Goal: Navigation & Orientation: Find specific page/section

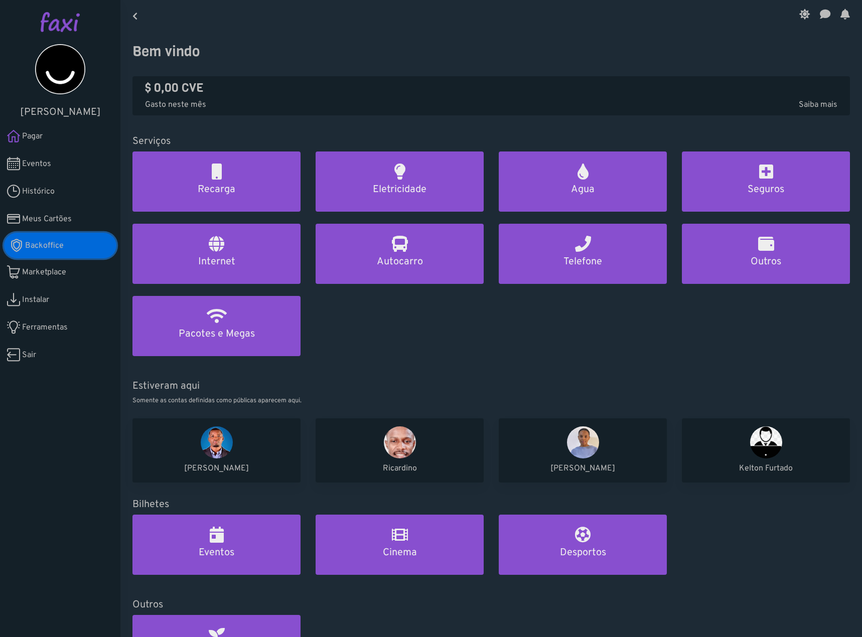
click at [49, 249] on span "Backoffice" at bounding box center [44, 246] width 39 height 12
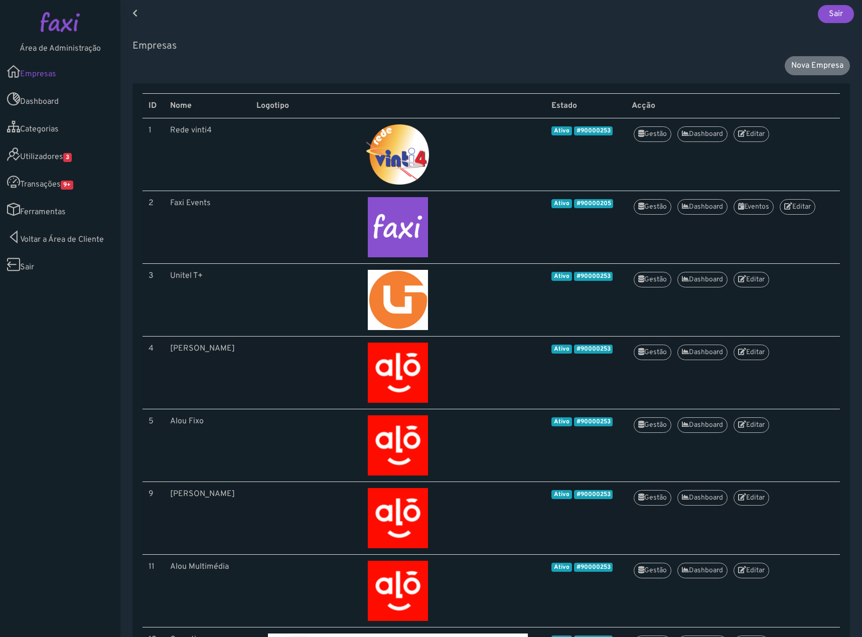
click at [60, 153] on link "Utilizadores 3" at bounding box center [60, 155] width 120 height 28
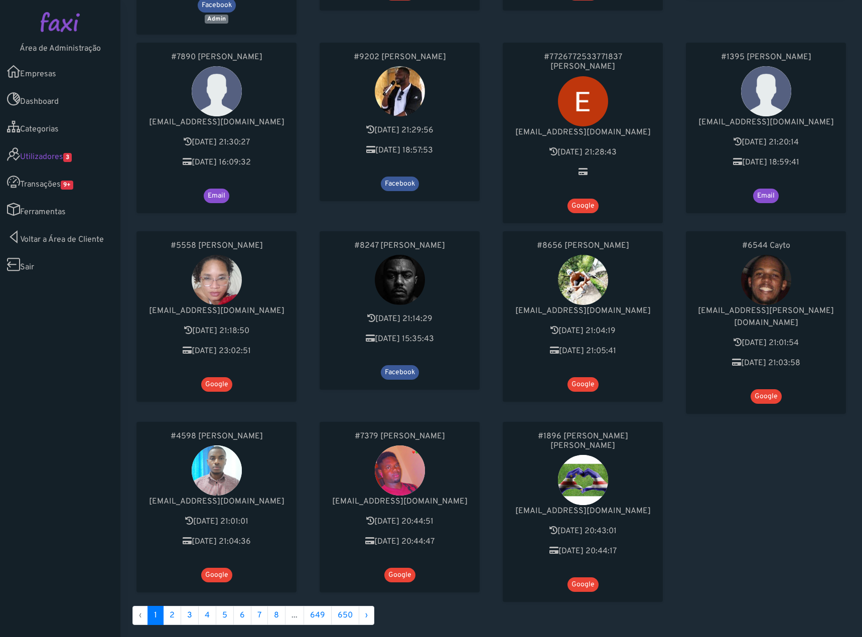
scroll to position [337, 0]
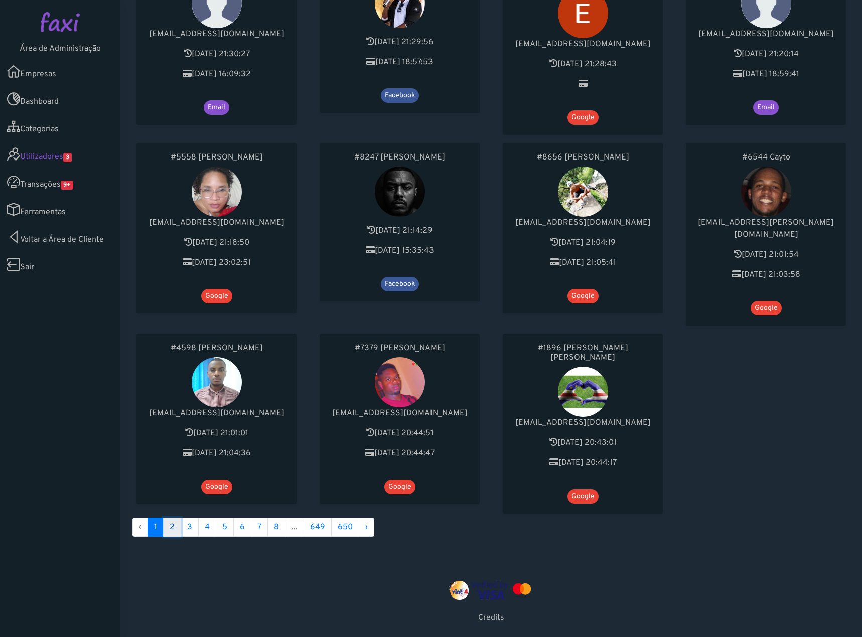
click at [174, 518] on link "2" at bounding box center [172, 527] width 18 height 19
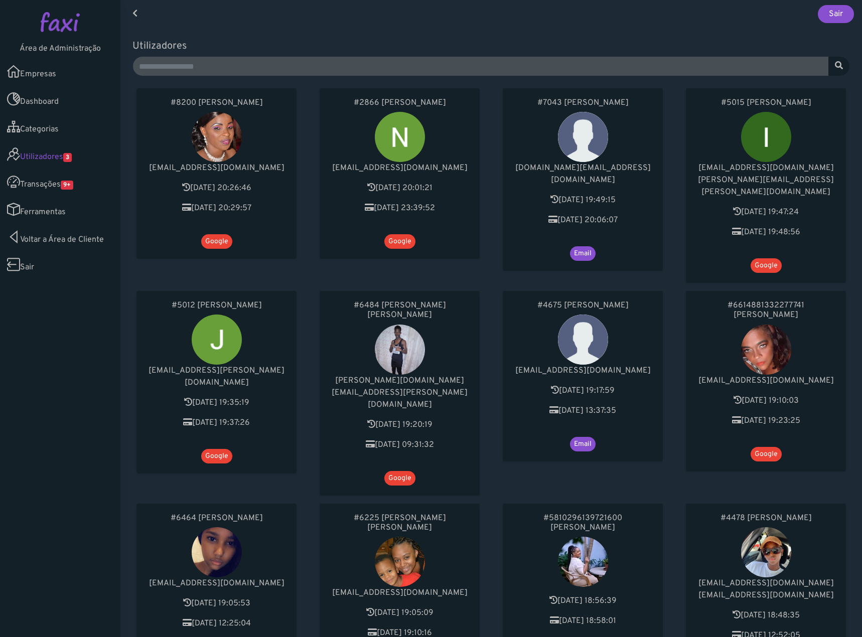
scroll to position [201, 0]
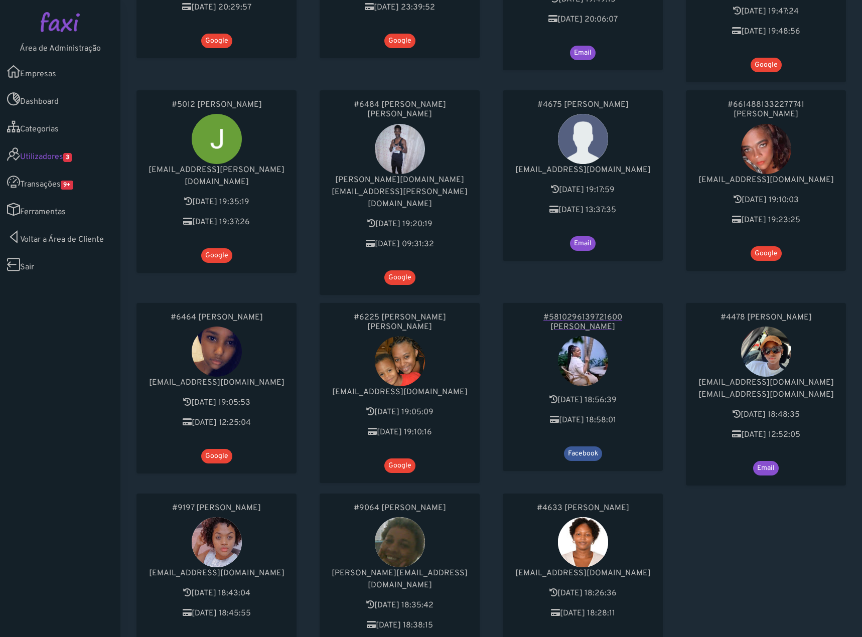
click at [594, 313] on h6 "#5810296139721600 Janete Évora" at bounding box center [583, 322] width 140 height 19
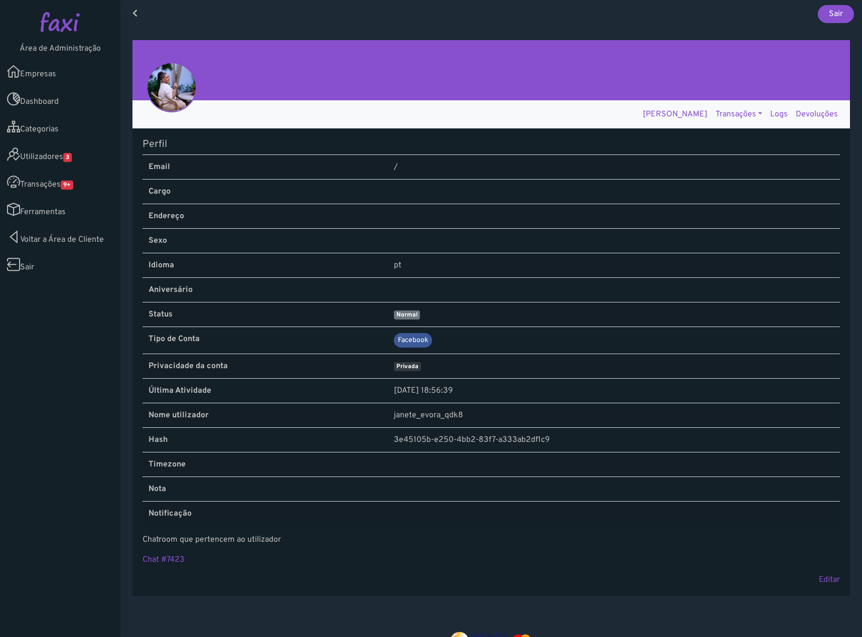
click at [778, 118] on link "Logs" at bounding box center [779, 114] width 26 height 20
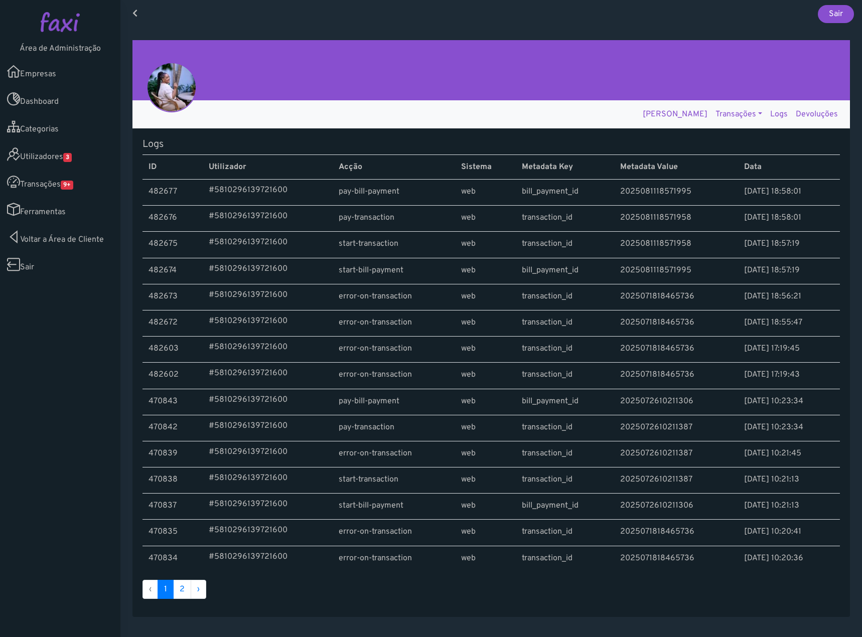
scroll to position [115, 0]
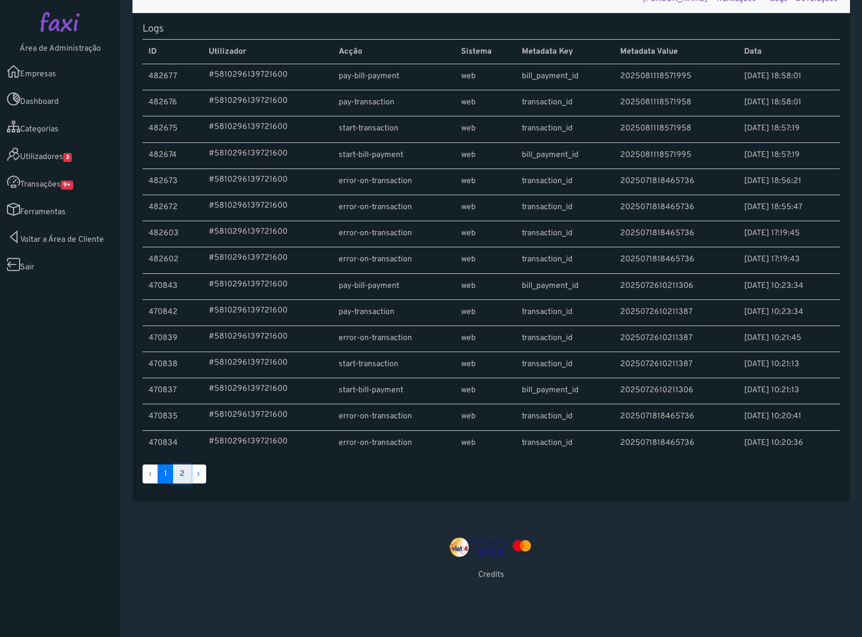
click at [184, 476] on link "2" at bounding box center [182, 474] width 18 height 19
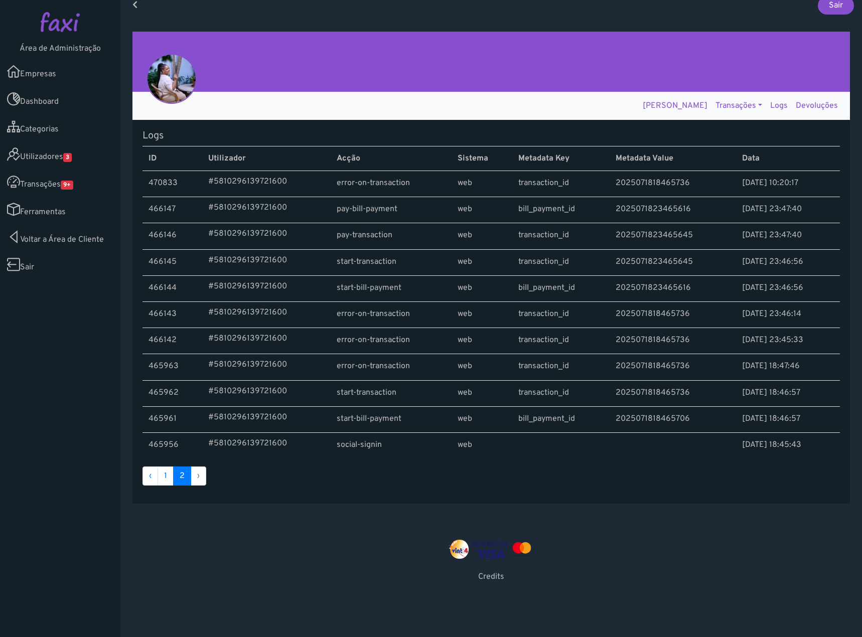
scroll to position [11, 0]
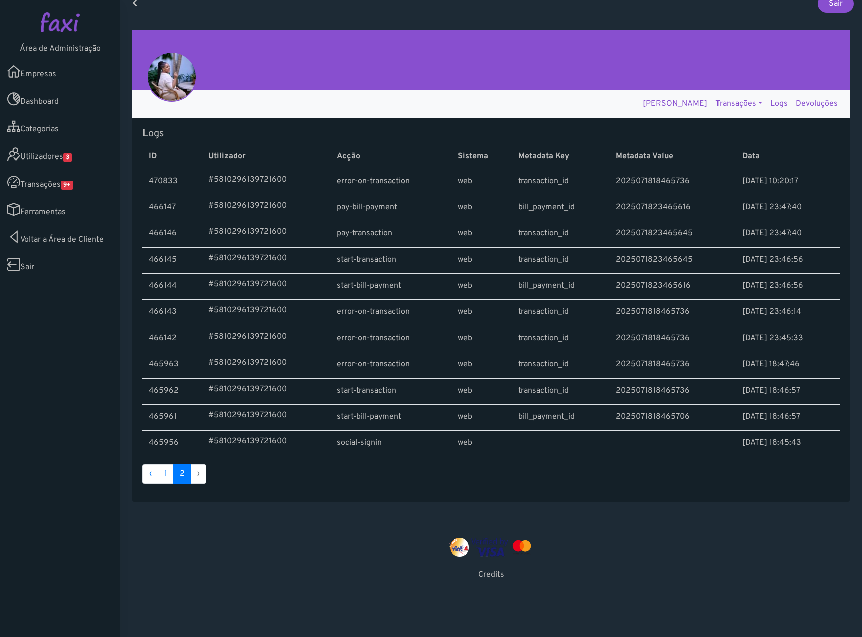
click at [49, 151] on link "Utilizadores 3" at bounding box center [60, 155] width 120 height 28
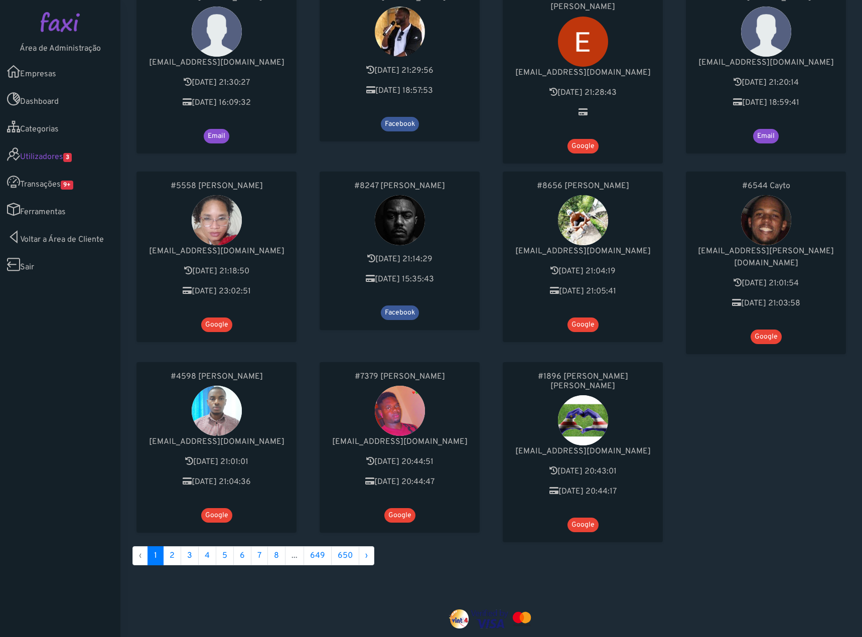
scroll to position [337, 0]
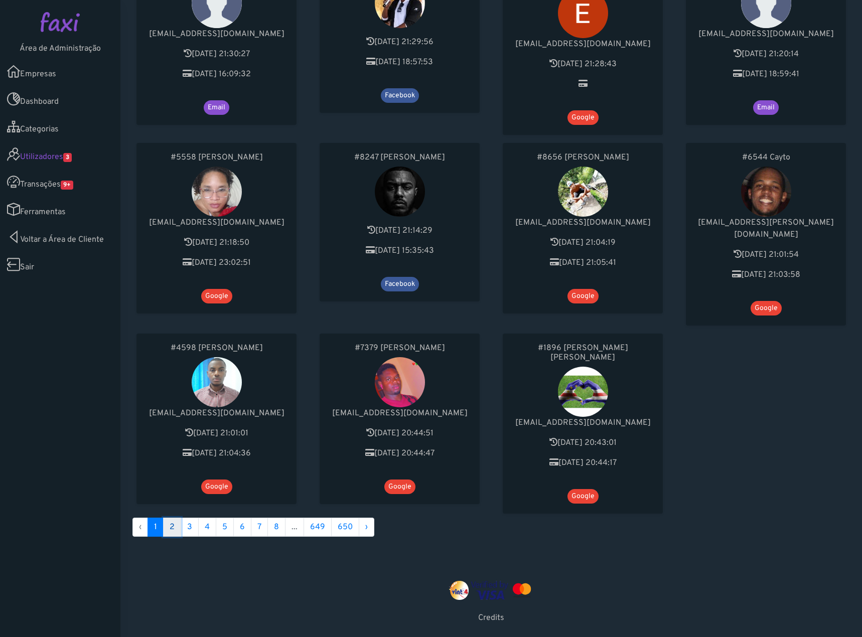
click at [171, 518] on link "2" at bounding box center [172, 527] width 18 height 19
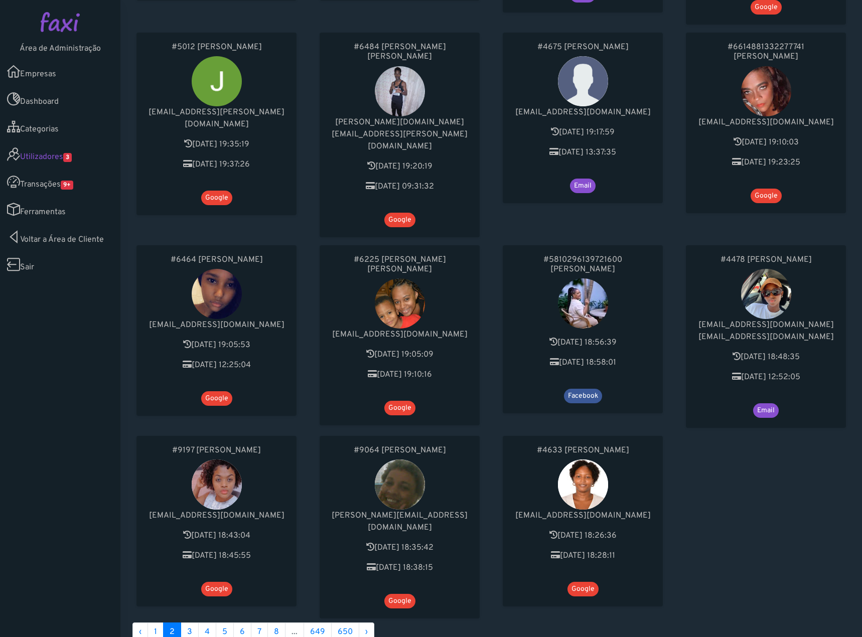
scroll to position [349, 0]
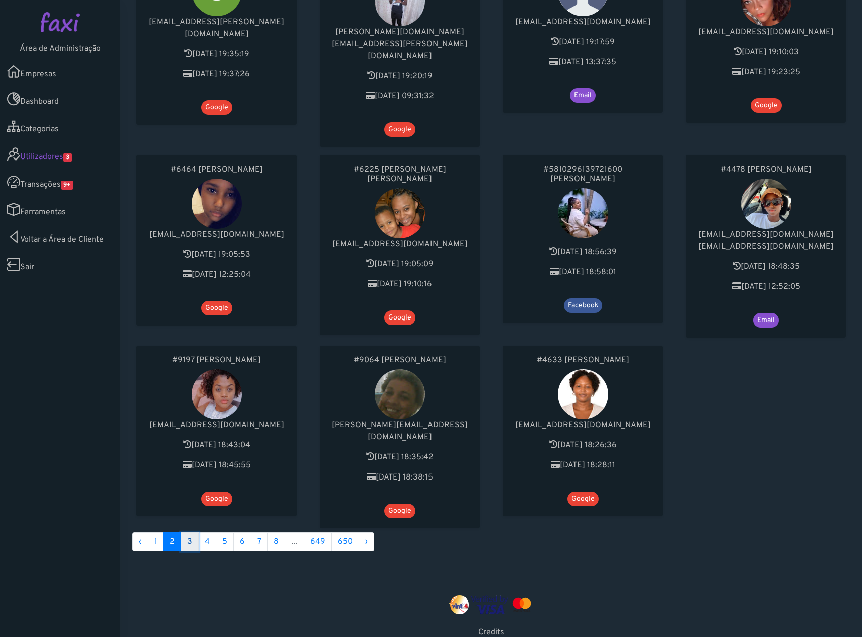
click at [189, 532] on link "3" at bounding box center [190, 541] width 18 height 19
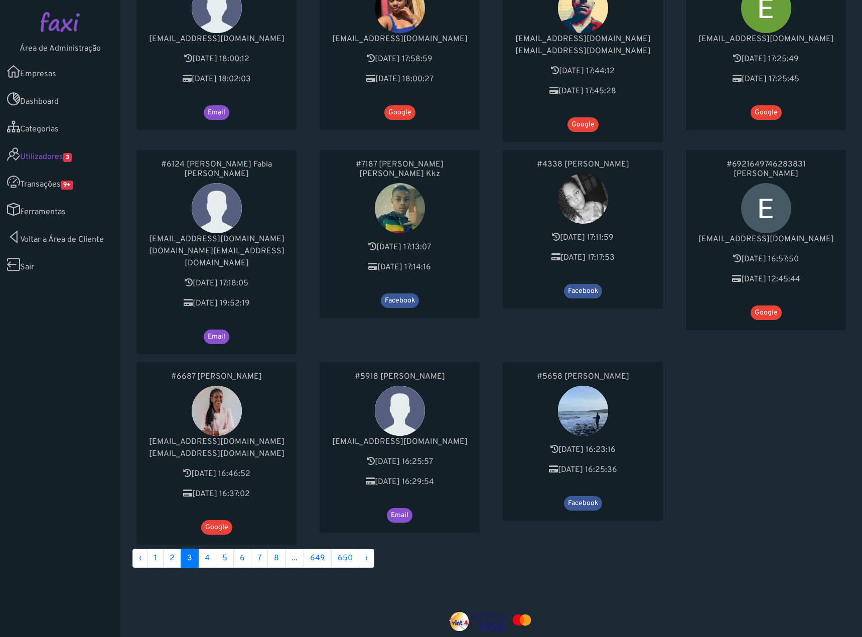
scroll to position [370, 0]
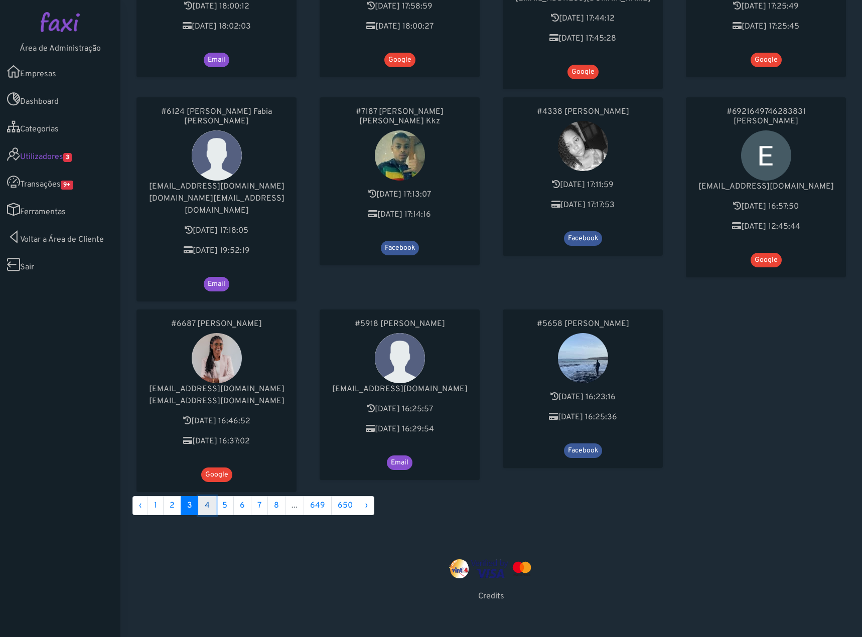
click at [202, 496] on link "4" at bounding box center [207, 505] width 18 height 19
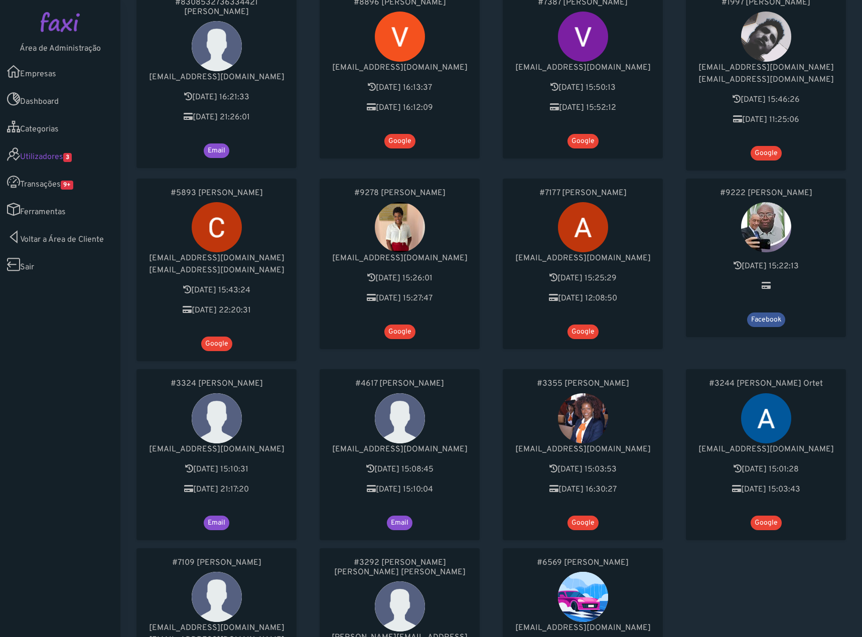
scroll to position [251, 0]
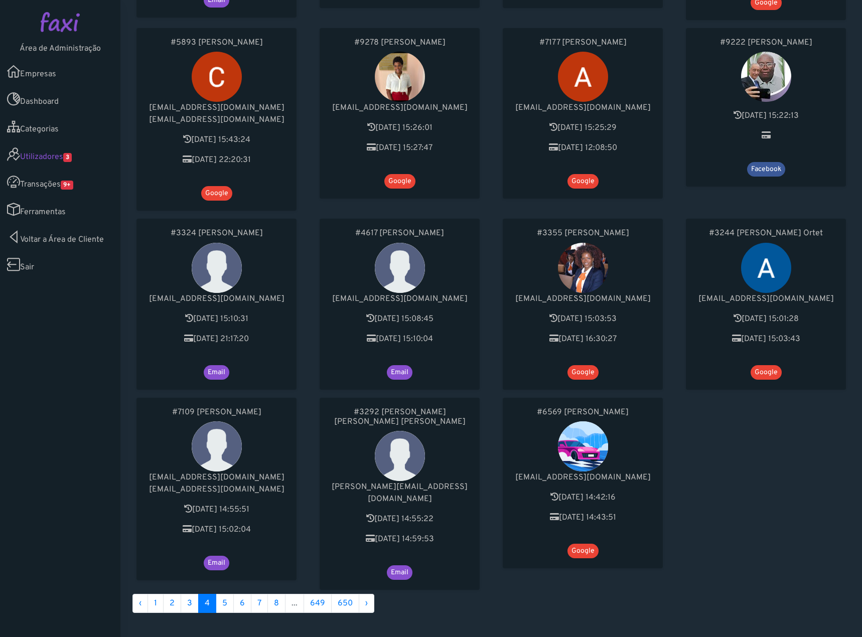
click at [65, 181] on span "9+" at bounding box center [67, 185] width 13 height 9
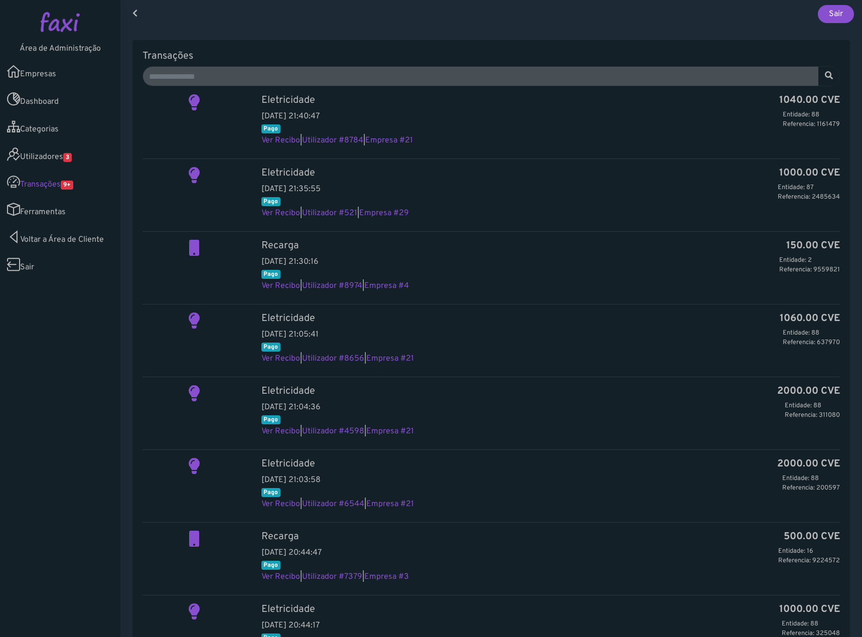
click at [78, 157] on link "Utilizadores 3" at bounding box center [60, 155] width 120 height 28
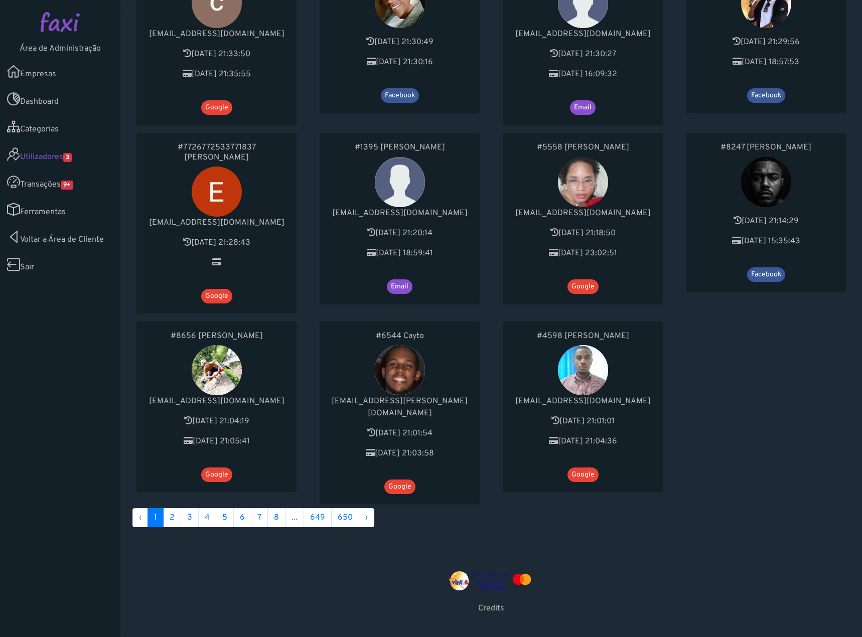
scroll to position [136, 0]
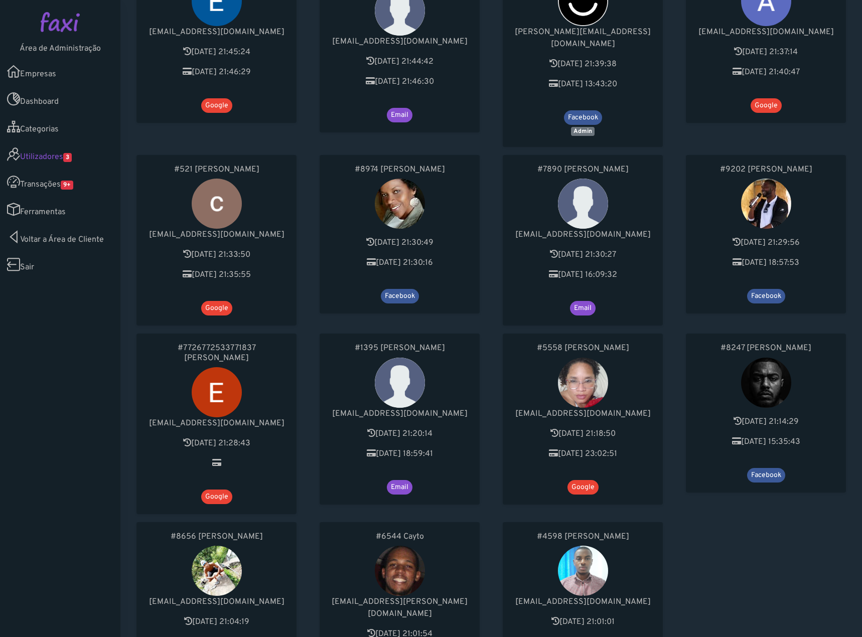
click at [63, 186] on link "Transações 9+" at bounding box center [60, 182] width 120 height 28
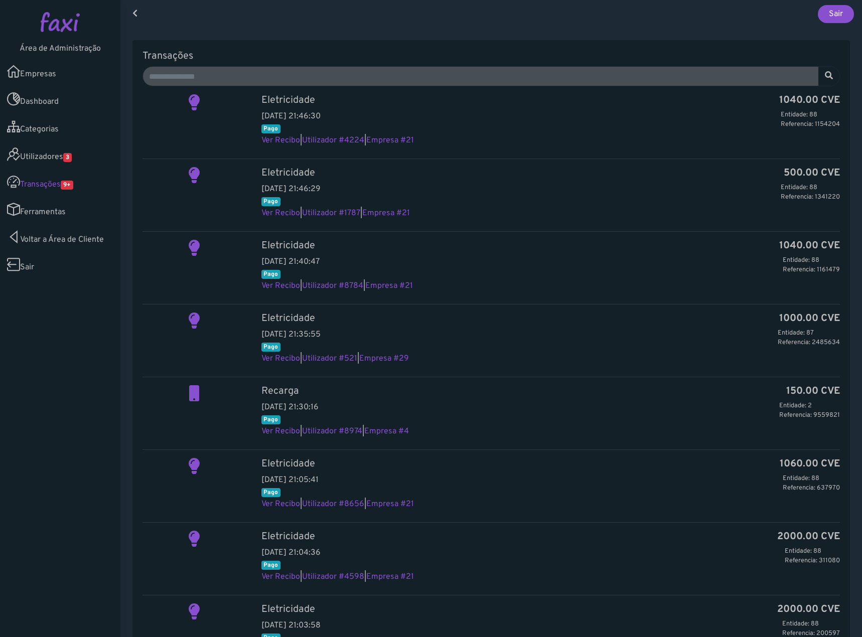
click at [60, 71] on link "Empresas" at bounding box center [60, 72] width 120 height 28
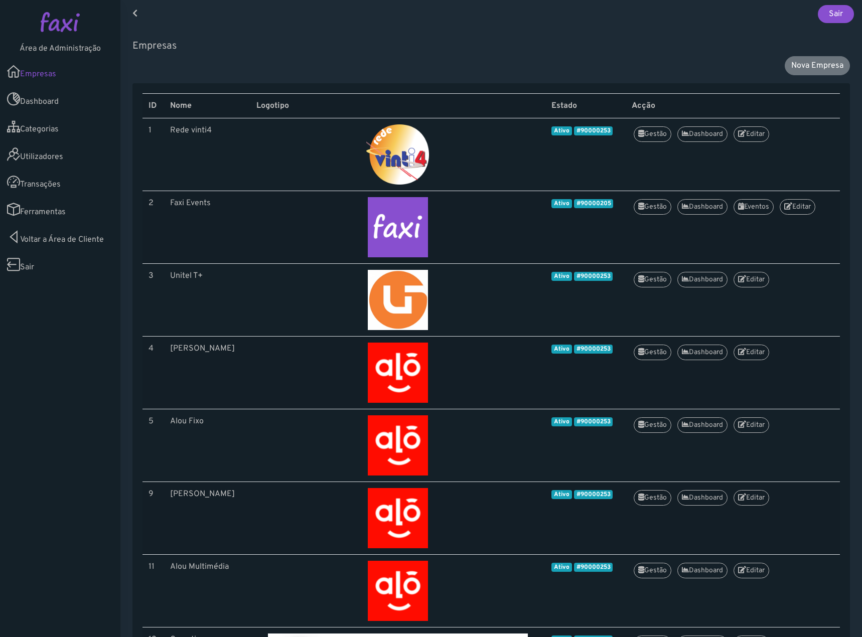
click at [66, 163] on link "Utilizadores" at bounding box center [60, 155] width 120 height 28
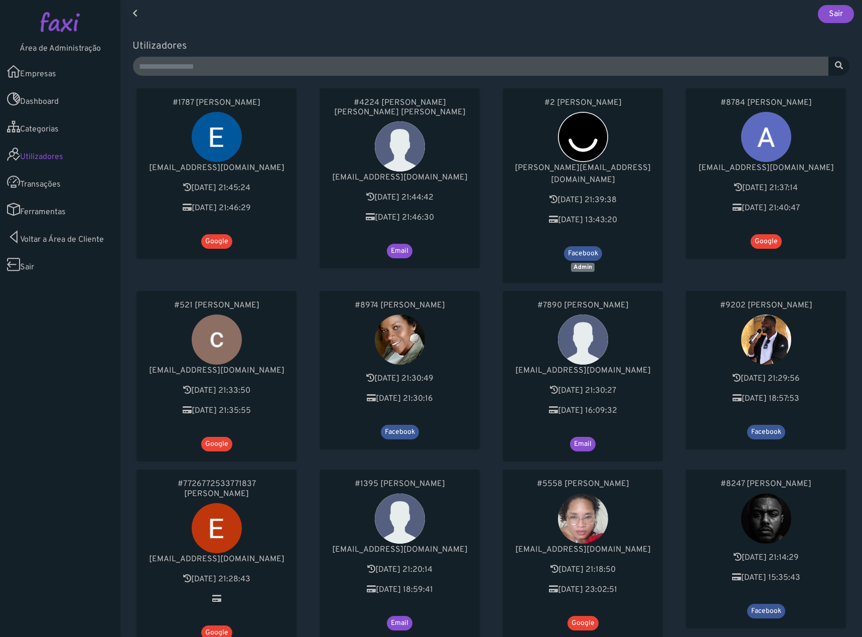
click at [52, 185] on link "Transações" at bounding box center [60, 182] width 120 height 28
